Goal: Navigation & Orientation: Go to known website

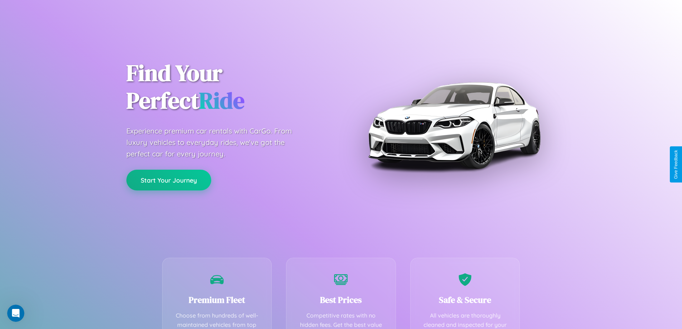
click at [169, 180] on button "Start Your Journey" at bounding box center [168, 180] width 85 height 21
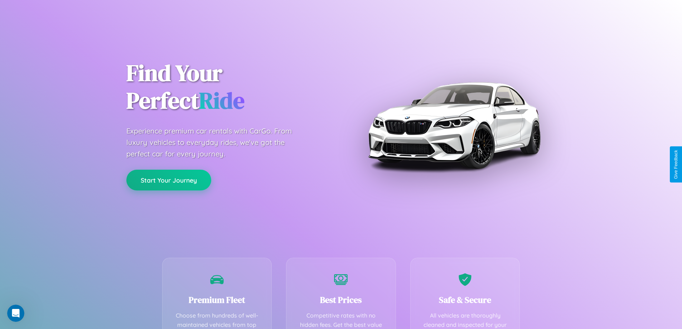
click at [169, 180] on button "Start Your Journey" at bounding box center [168, 180] width 85 height 21
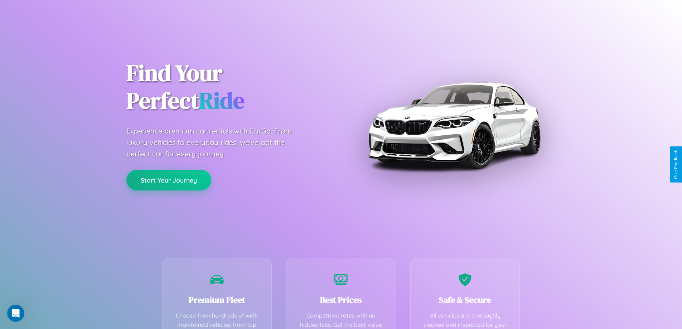
click at [169, 180] on button "Start Your Journey" at bounding box center [168, 180] width 85 height 21
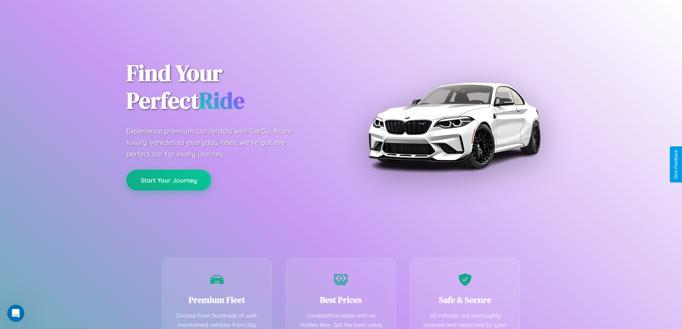
click at [169, 180] on button "Start Your Journey" at bounding box center [168, 180] width 85 height 21
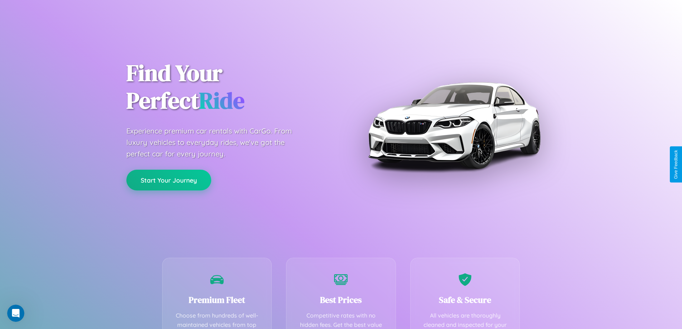
click at [169, 180] on button "Start Your Journey" at bounding box center [168, 180] width 85 height 21
